Goal: Navigation & Orientation: Understand site structure

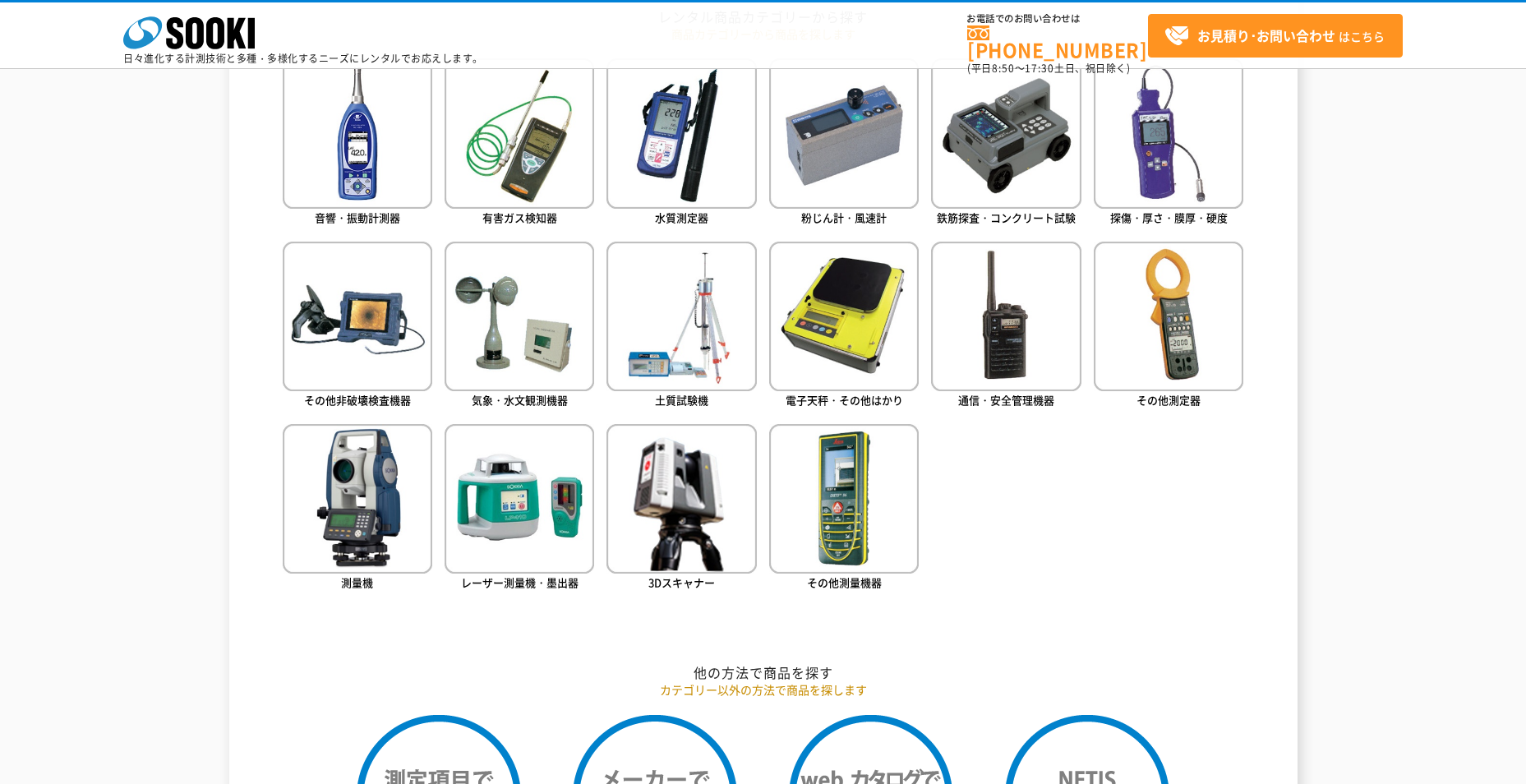
scroll to position [822, 0]
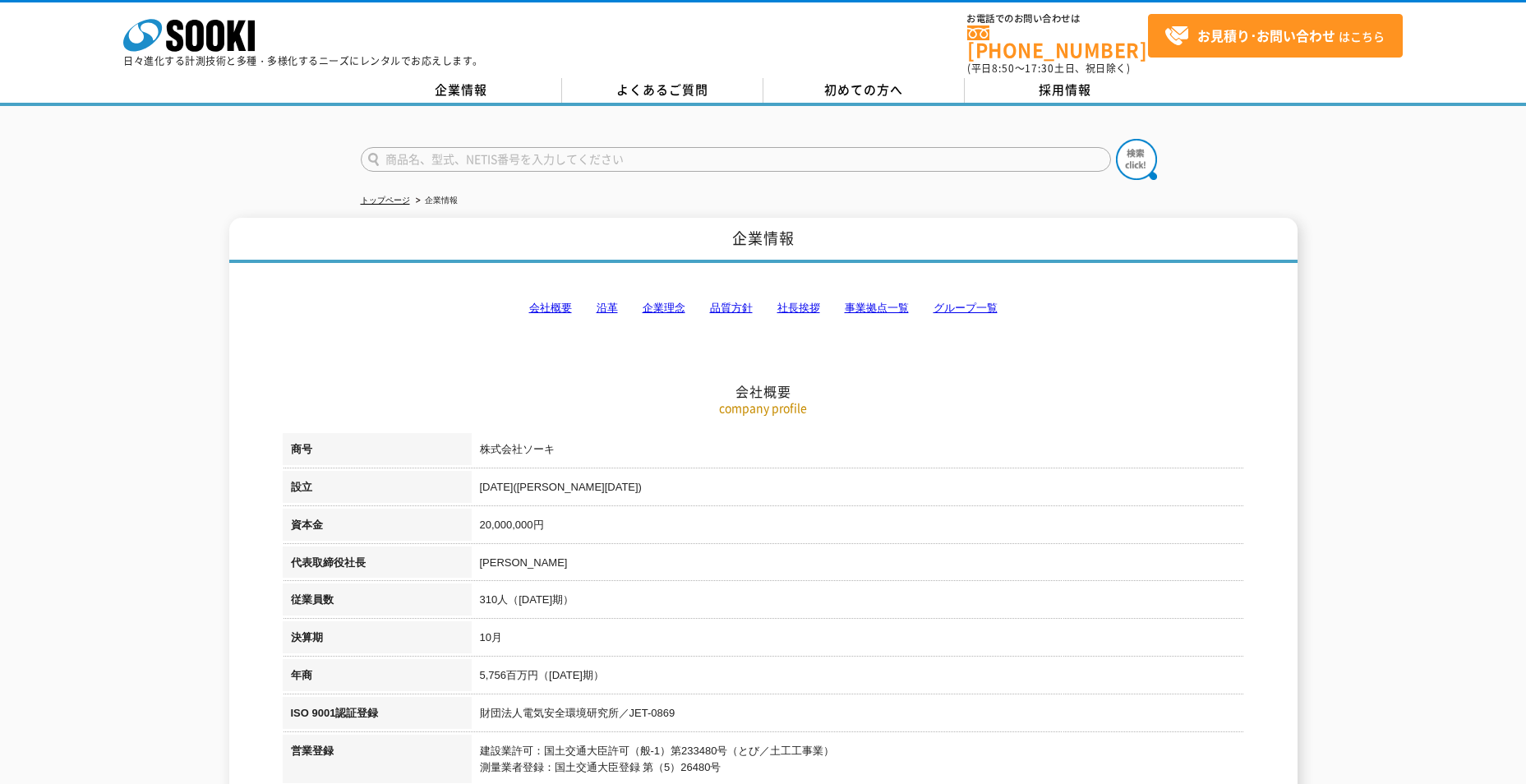
click at [560, 301] on link "会社概要" at bounding box center [550, 307] width 43 height 12
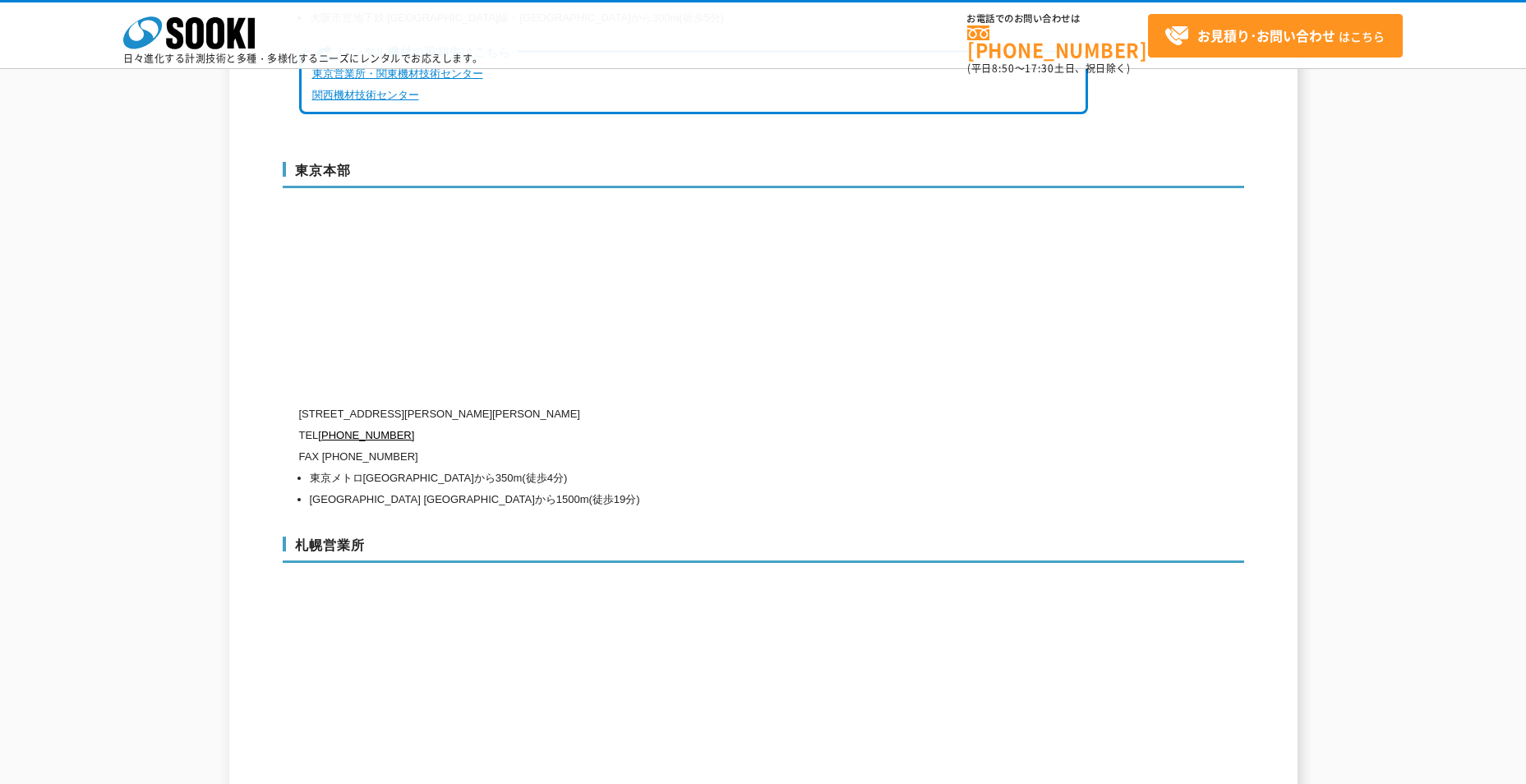
scroll to position [4314, 0]
